Goal: Task Accomplishment & Management: Manage account settings

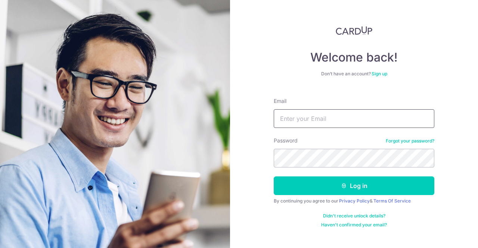
click at [310, 118] on input "Email" at bounding box center [354, 118] width 161 height 19
drag, startPoint x: 318, startPoint y: 123, endPoint x: 324, endPoint y: 128, distance: 7.7
click at [318, 123] on input "Email" at bounding box center [354, 118] width 161 height 19
type input "[EMAIL_ADDRESS][DOMAIN_NAME]"
click at [274, 177] on button "Log in" at bounding box center [354, 186] width 161 height 19
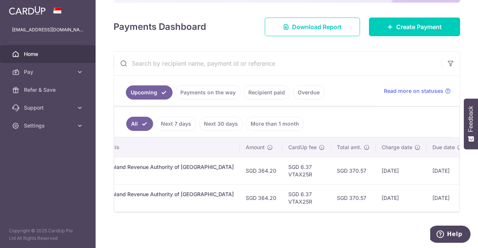
scroll to position [0, 234]
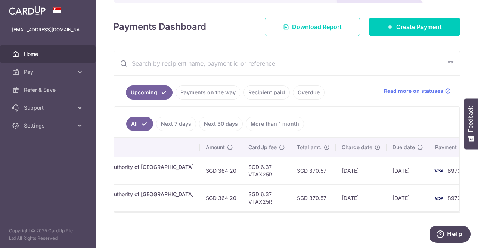
click at [295, 229] on div "× Pause Schedule Pause all future payments in this series Pause just this one p…" at bounding box center [287, 124] width 383 height 248
